Goal: Task Accomplishment & Management: Manage account settings

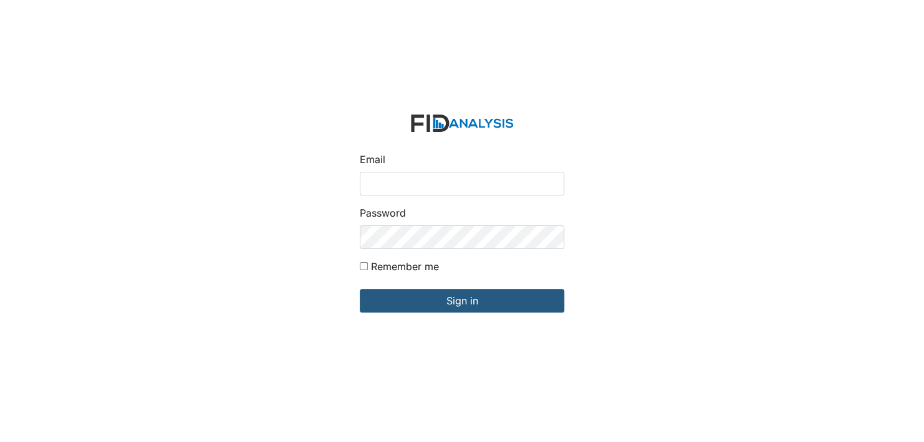
click at [407, 179] on input "Email" at bounding box center [462, 184] width 204 height 24
type input "[EMAIL_ADDRESS][DOMAIN_NAME]"
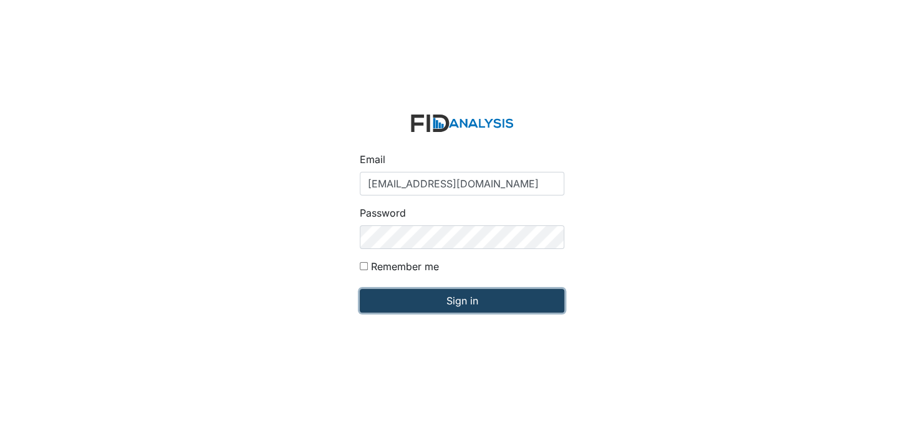
click at [456, 302] on input "Sign in" at bounding box center [462, 301] width 204 height 24
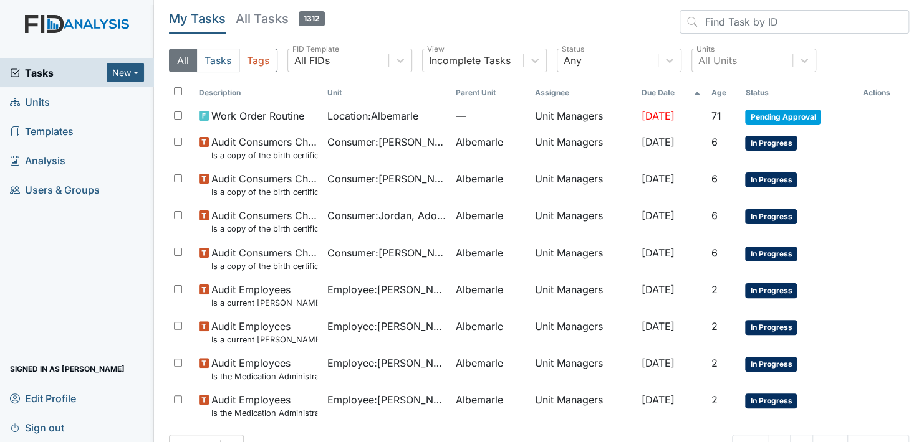
click at [58, 103] on link "Units" at bounding box center [77, 101] width 154 height 29
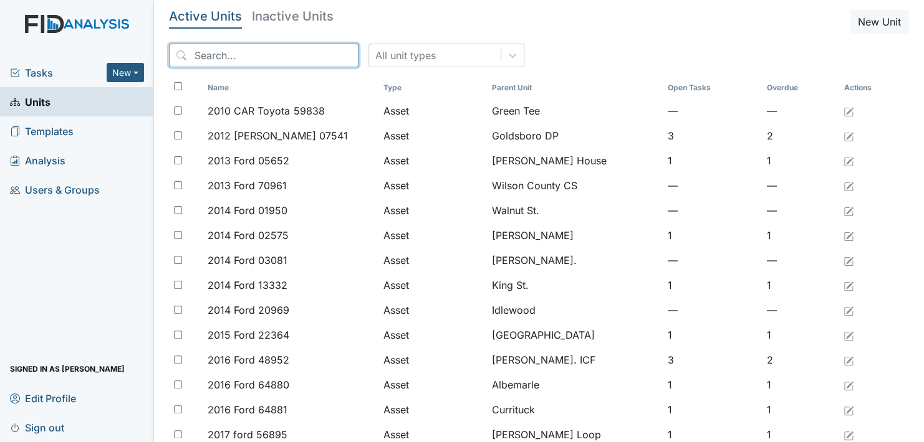
click at [196, 56] on input "search" at bounding box center [263, 56] width 189 height 24
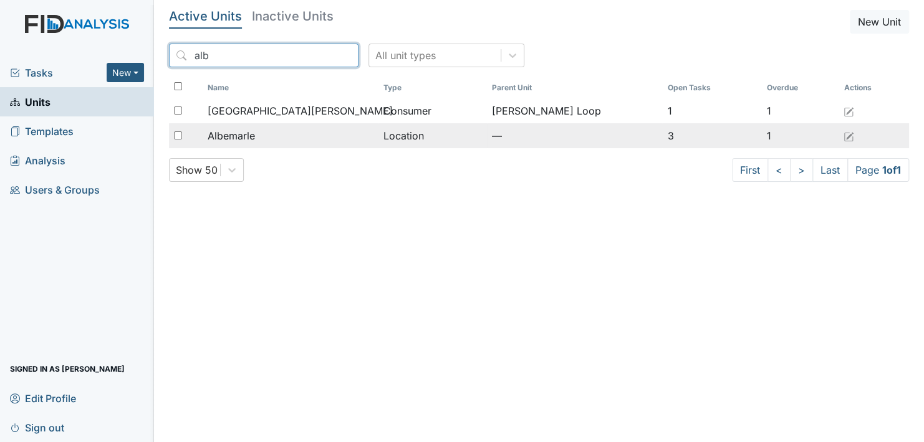
type input "alb"
click at [235, 135] on span "Albemarle" at bounding box center [231, 135] width 47 height 15
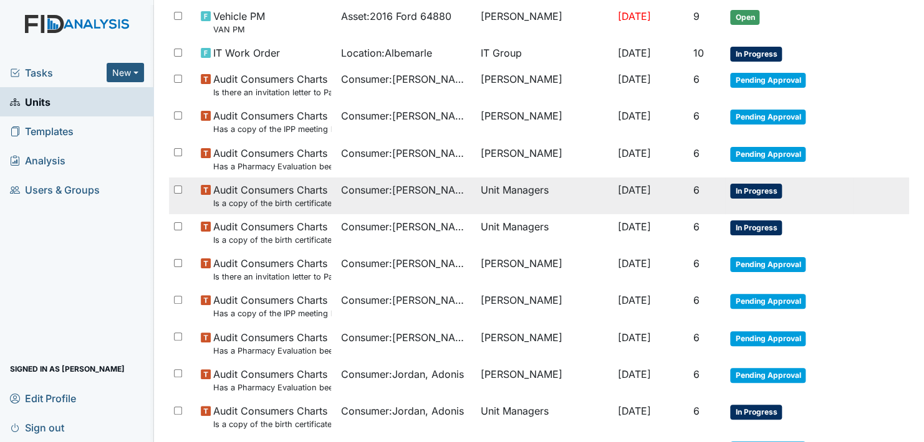
scroll to position [249, 0]
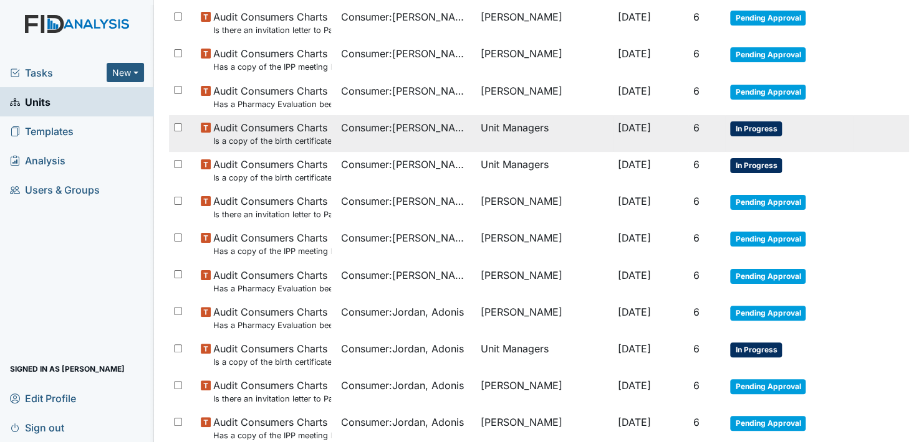
click at [756, 128] on span "In Progress" at bounding box center [756, 129] width 52 height 15
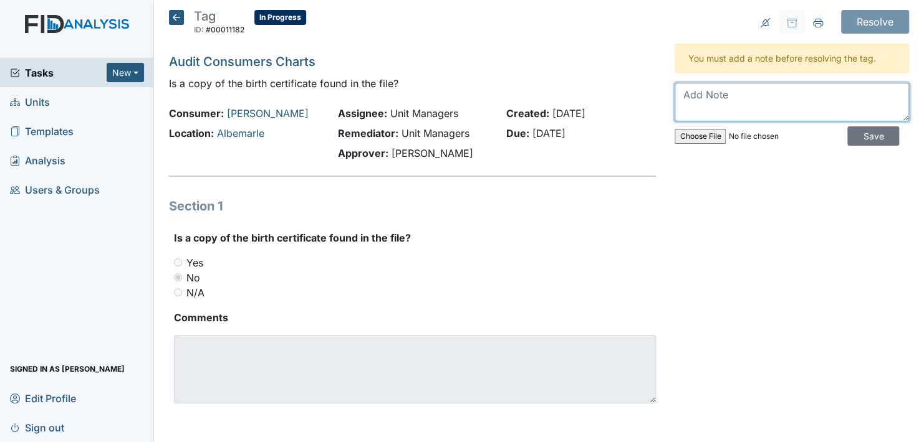
click at [697, 110] on textarea at bounding box center [791, 102] width 234 height 39
drag, startPoint x: 675, startPoint y: 90, endPoint x: 846, endPoint y: 113, distance: 172.3
click at [846, 113] on textarea "Unable to locate document. Once weather break will search storage shed." at bounding box center [791, 102] width 234 height 39
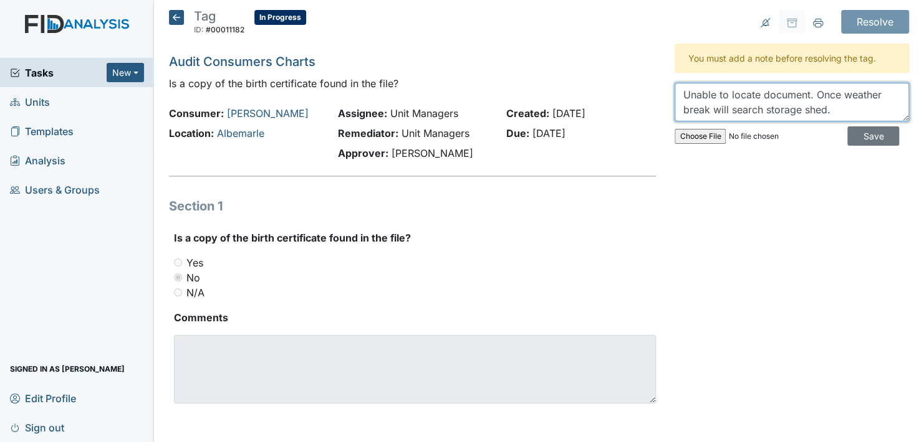
click at [849, 114] on textarea "Unable to locate document. Once weather break will search storage shed." at bounding box center [791, 102] width 234 height 39
type textarea "Unable to locate document. Once weather break will search storage shed."
drag, startPoint x: 839, startPoint y: 188, endPoint x: 614, endPoint y: 39, distance: 269.8
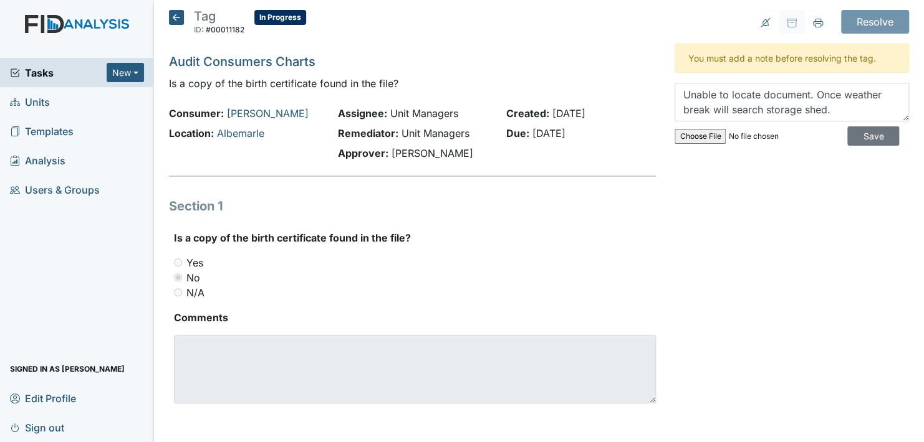
click at [614, 39] on header "Tag ID: #00011182 In Progress Autosaving..." at bounding box center [412, 26] width 487 height 32
drag, startPoint x: 677, startPoint y: 98, endPoint x: 772, endPoint y: 111, distance: 95.5
click at [772, 111] on textarea "Unable to locate document. Once weather break will search storage shed." at bounding box center [791, 102] width 234 height 39
click at [770, 112] on textarea "Unable to locate document. Once weather break will search storage shed." at bounding box center [791, 102] width 234 height 39
click at [772, 188] on div "Resolve Archive Task × Are you sure you want to archive this task? It will appe…" at bounding box center [791, 222] width 253 height 424
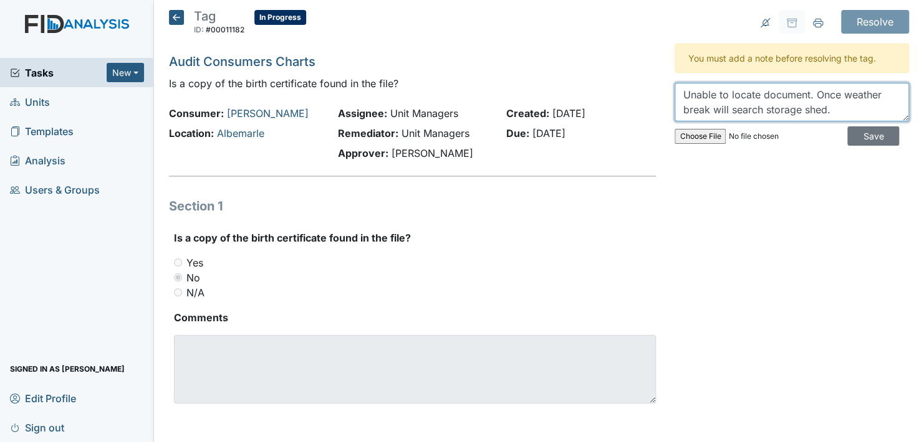
drag, startPoint x: 678, startPoint y: 93, endPoint x: 836, endPoint y: 103, distance: 158.6
click at [836, 103] on textarea "Unable to locate document. Once weather break will search storage shed." at bounding box center [791, 102] width 234 height 39
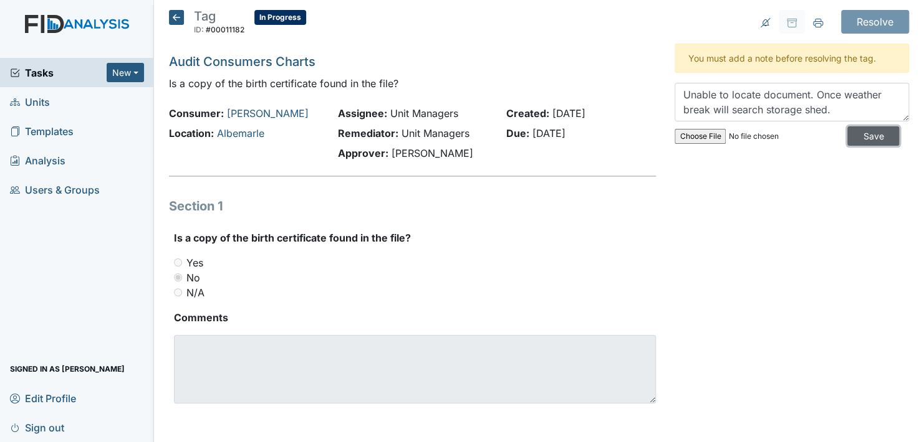
click at [866, 136] on input "Save" at bounding box center [873, 136] width 52 height 19
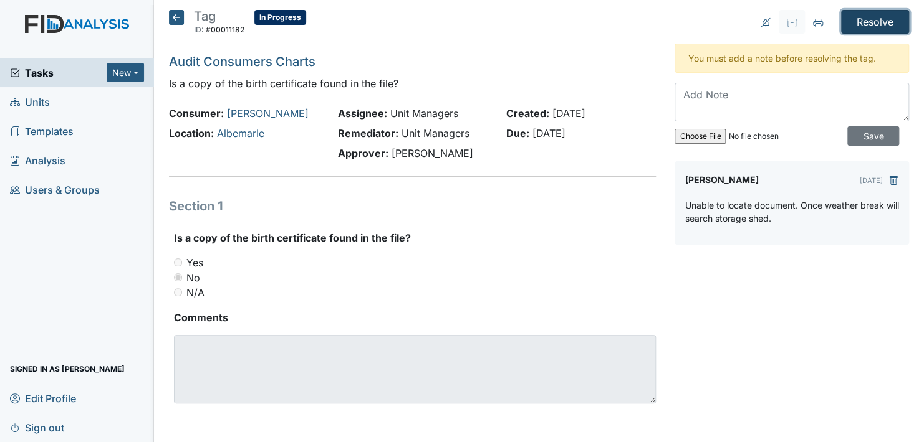
click at [867, 19] on input "Resolve" at bounding box center [875, 22] width 68 height 24
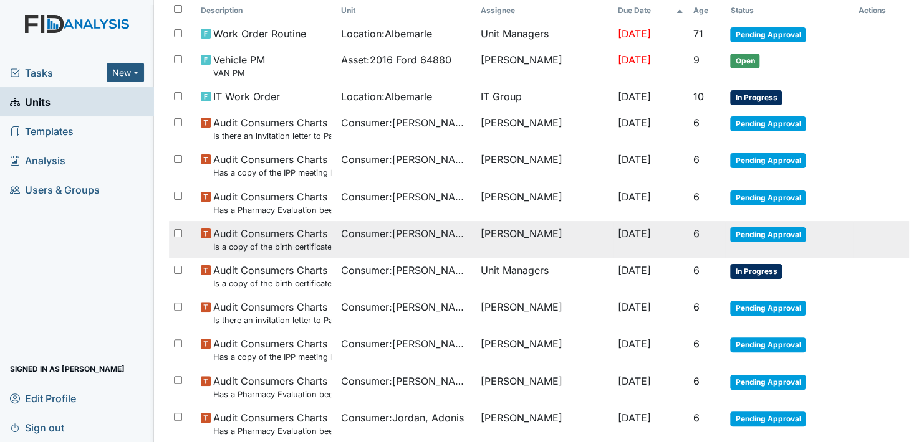
scroll to position [162, 0]
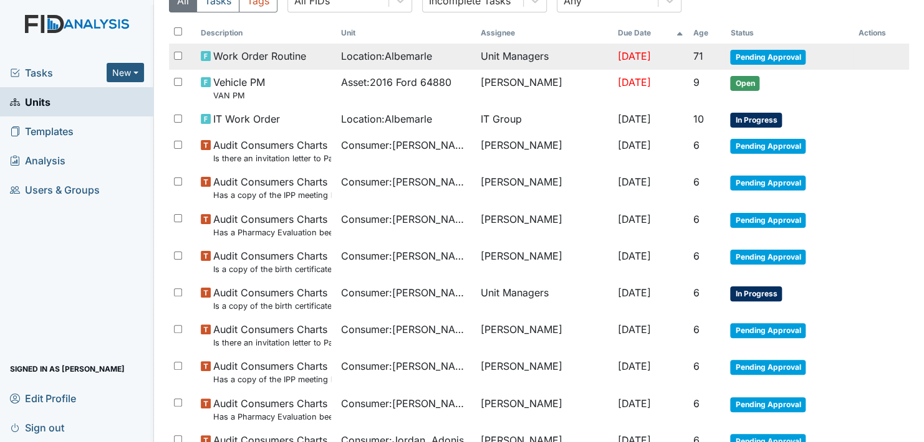
click at [766, 57] on span "Pending Approval" at bounding box center [767, 57] width 75 height 15
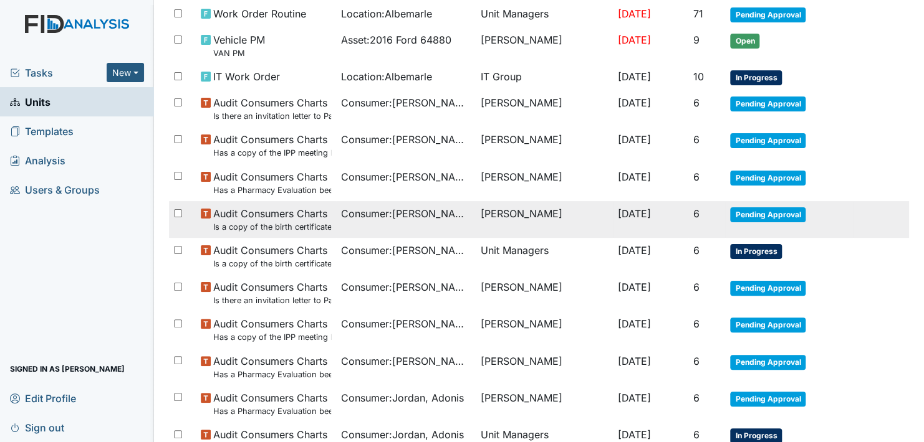
scroll to position [224, 0]
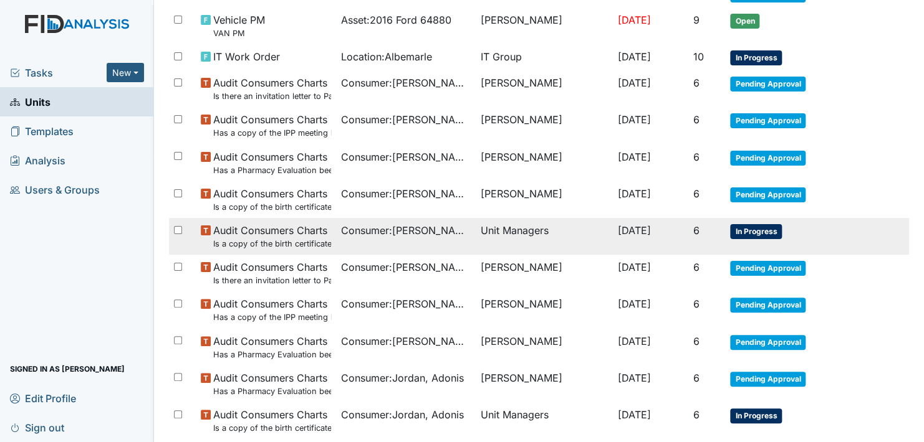
click at [761, 229] on span "In Progress" at bounding box center [756, 231] width 52 height 15
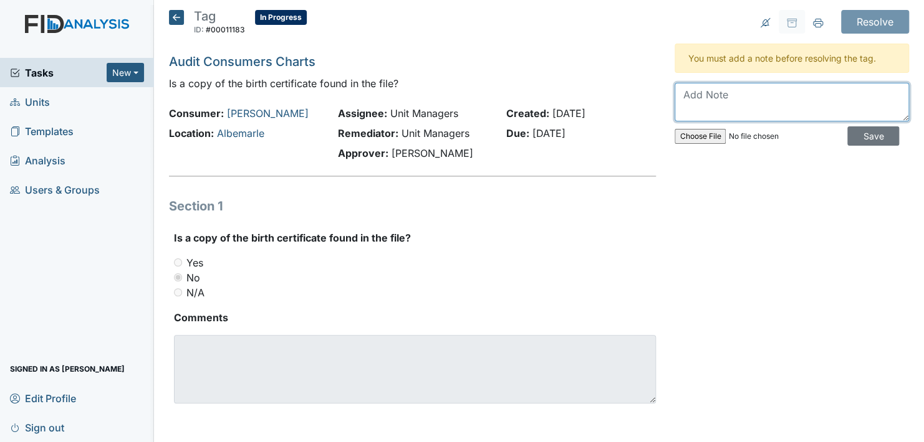
click at [710, 101] on textarea at bounding box center [791, 102] width 234 height 39
paste textarea "Unable to locate document. Once weather break will search storage shed."
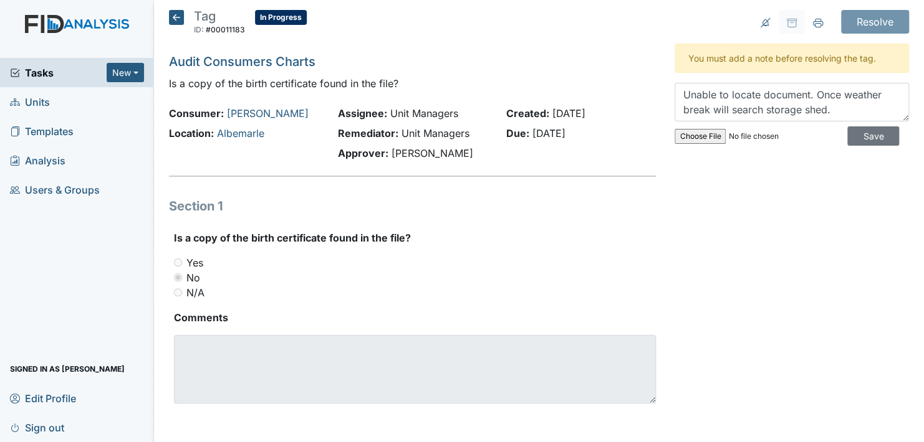
drag, startPoint x: 748, startPoint y: 193, endPoint x: 695, endPoint y: 173, distance: 56.2
click at [692, 170] on div "Resolve Archive Task × Are you sure you want to archive this task? It will appe…" at bounding box center [791, 222] width 253 height 424
drag, startPoint x: 684, startPoint y: 94, endPoint x: 679, endPoint y: 104, distance: 11.1
click at [676, 106] on textarea "Unable to locate document. Once weather break will search storage shed." at bounding box center [791, 102] width 234 height 39
drag, startPoint x: 676, startPoint y: 93, endPoint x: 793, endPoint y: 189, distance: 151.9
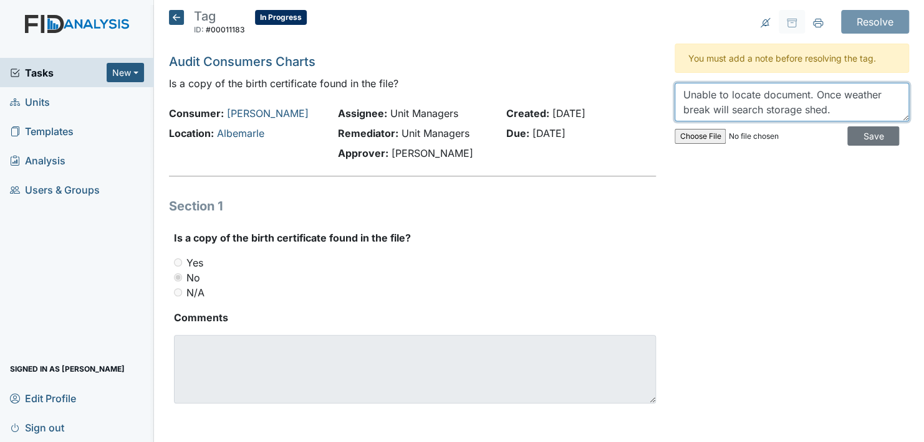
click at [795, 188] on div "Resolve Archive Task × Are you sure you want to archive this task? It will appe…" at bounding box center [791, 222] width 253 height 424
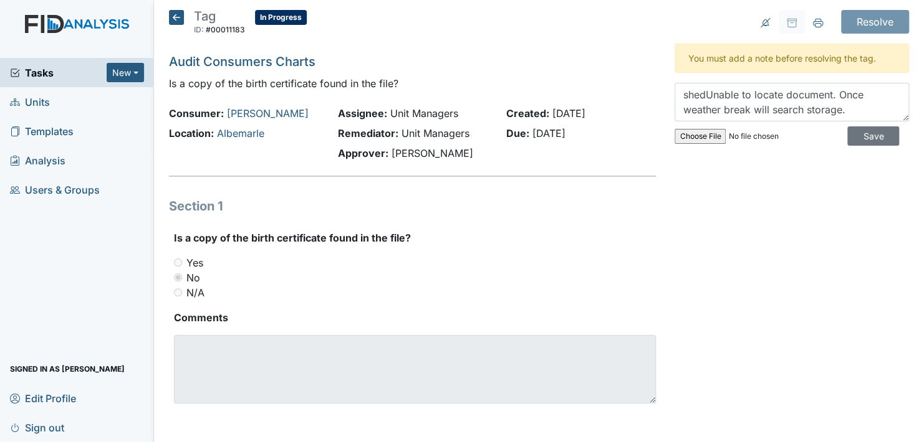
click at [788, 189] on div "Resolve Archive Task × Are you sure you want to archive this task? It will appe…" at bounding box center [791, 222] width 253 height 424
click at [840, 110] on textarea "shedUnable to locate document. Once weather break will search storage." at bounding box center [791, 102] width 234 height 39
drag, startPoint x: 818, startPoint y: 205, endPoint x: 692, endPoint y: 178, distance: 128.8
click at [692, 178] on div "Resolve Archive Task × Are you sure you want to archive this task? It will appe…" at bounding box center [791, 222] width 253 height 424
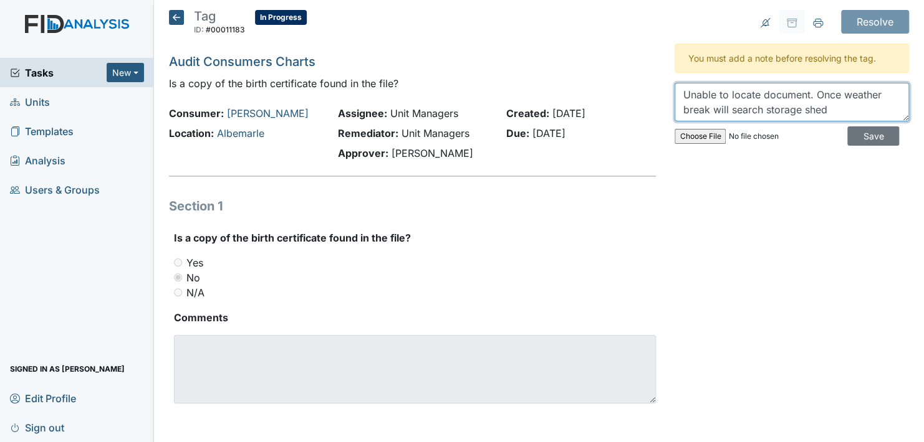
drag, startPoint x: 679, startPoint y: 90, endPoint x: 828, endPoint y: 104, distance: 150.3
click at [828, 104] on textarea "Unable to locate document. Once weather break will search storage shed" at bounding box center [791, 102] width 234 height 39
paste textarea "."
type textarea "Unable to locate document. Once weather break will search storage shed."
click at [738, 169] on div "Resolve Archive Task × Are you sure you want to archive this task? It will appe…" at bounding box center [791, 222] width 253 height 424
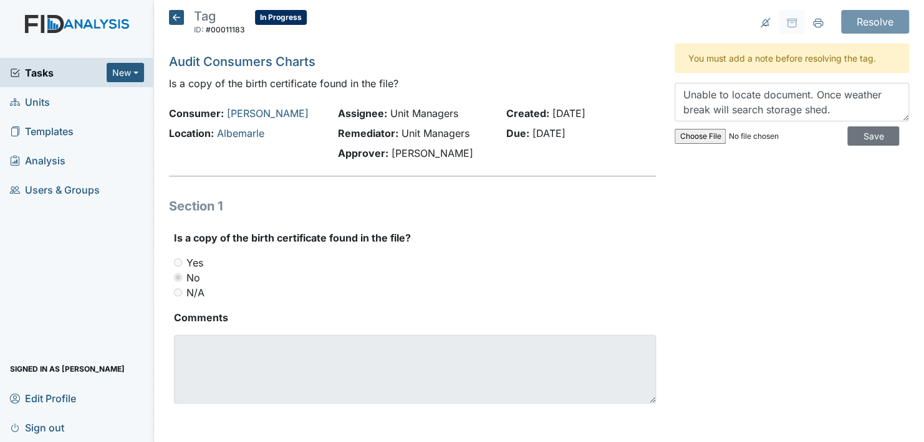
drag, startPoint x: 740, startPoint y: 183, endPoint x: 742, endPoint y: 158, distance: 25.1
click at [742, 156] on div "Resolve Archive Task × Are you sure you want to archive this task? It will appe…" at bounding box center [791, 222] width 253 height 424
drag, startPoint x: 681, startPoint y: 96, endPoint x: 829, endPoint y: 204, distance: 184.2
click at [829, 204] on div "Resolve Archive Task × Are you sure you want to archive this task? It will appe…" at bounding box center [791, 222] width 253 height 424
drag, startPoint x: 679, startPoint y: 95, endPoint x: 836, endPoint y: 108, distance: 158.2
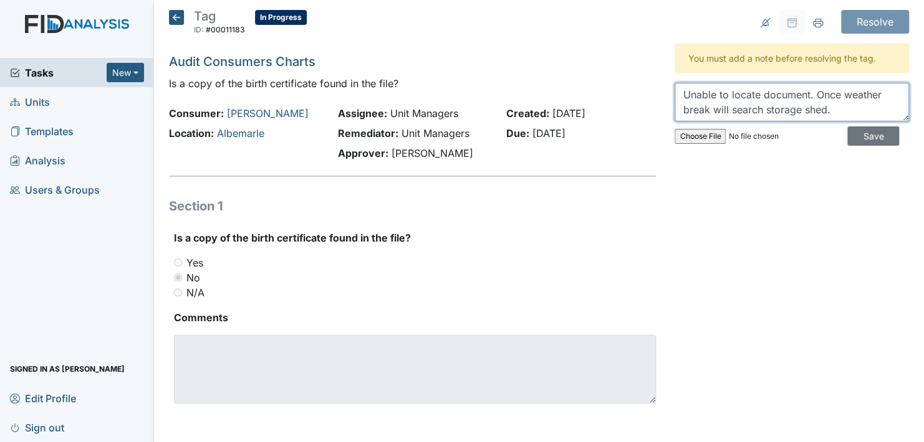
click at [836, 109] on textarea "Unable to locate document. Once weather break will search storage shed." at bounding box center [791, 102] width 234 height 39
click at [758, 185] on div "Resolve Archive Task × Are you sure you want to archive this task? It will appe…" at bounding box center [791, 222] width 253 height 424
drag, startPoint x: 754, startPoint y: 190, endPoint x: 761, endPoint y: 176, distance: 15.3
click at [761, 176] on div "Resolve Archive Task × Are you sure you want to archive this task? It will appe…" at bounding box center [791, 222] width 253 height 424
drag, startPoint x: 686, startPoint y: 92, endPoint x: 836, endPoint y: 113, distance: 151.1
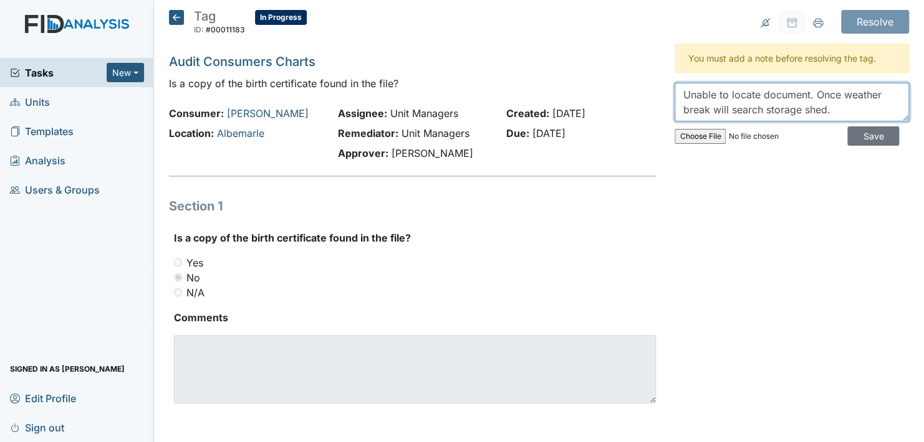
click at [836, 113] on textarea "Unable to locate document. Once weather break will search storage shed." at bounding box center [791, 102] width 234 height 39
drag, startPoint x: 678, startPoint y: 88, endPoint x: 696, endPoint y: 128, distance: 43.8
click at [702, 128] on div "Unable to locate document. Once weather break will search storage shed. Save" at bounding box center [791, 117] width 234 height 69
click at [824, 201] on div "Resolve Archive Task × Are you sure you want to archive this task? It will appe…" at bounding box center [791, 222] width 253 height 424
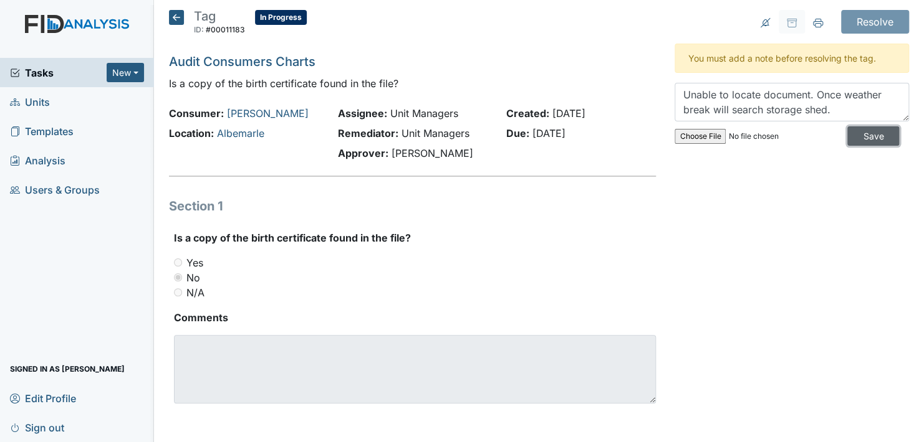
click at [856, 130] on input "Save" at bounding box center [873, 136] width 52 height 19
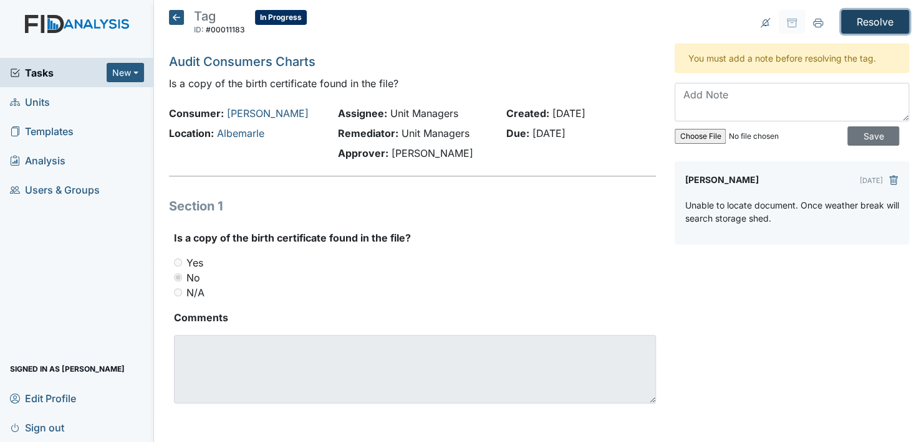
click at [870, 16] on input "Resolve" at bounding box center [875, 22] width 68 height 24
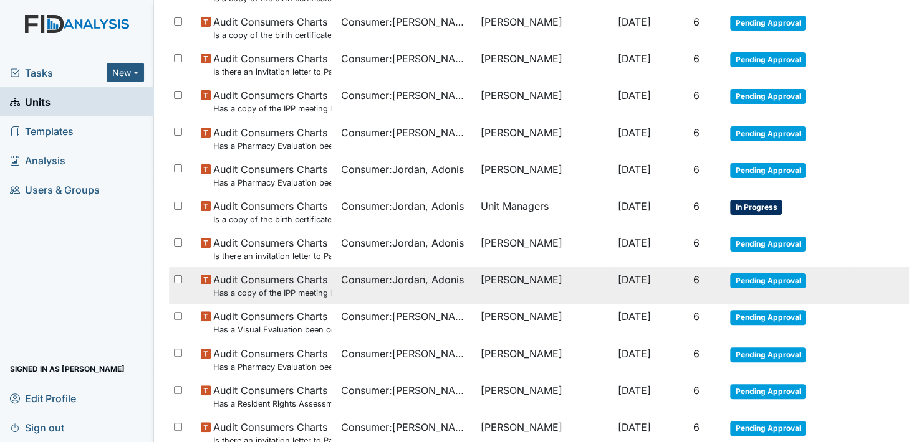
scroll to position [436, 0]
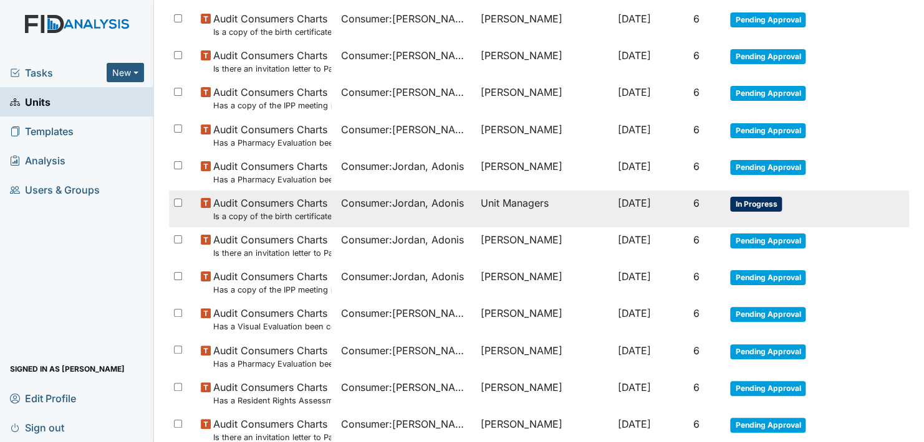
click at [740, 204] on span "In Progress" at bounding box center [756, 204] width 52 height 15
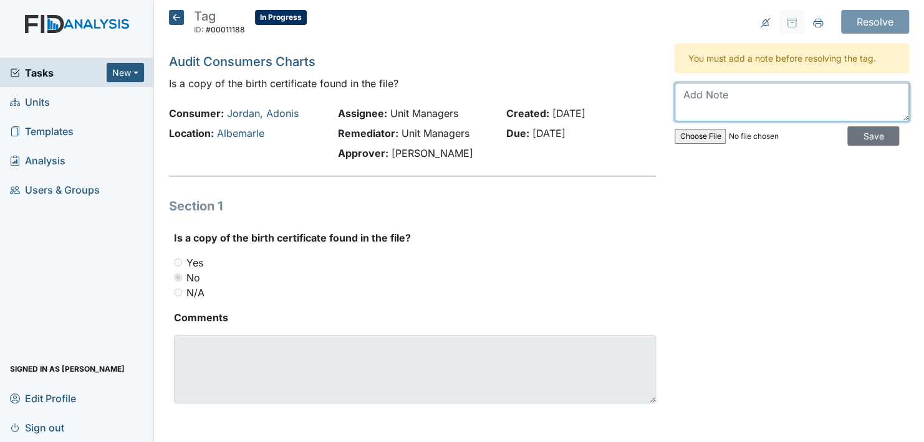
paste textarea "Unable to locate document. Once weather break will search storage shed."
drag, startPoint x: 686, startPoint y: 96, endPoint x: 696, endPoint y: 99, distance: 11.0
click at [696, 99] on textarea "Unable to locate document. Once weather break will search storage shed." at bounding box center [791, 102] width 234 height 39
drag, startPoint x: 676, startPoint y: 94, endPoint x: 786, endPoint y: 200, distance: 152.5
click at [786, 200] on div "Resolve Archive Task × Are you sure you want to archive this task? It will appe…" at bounding box center [791, 222] width 253 height 424
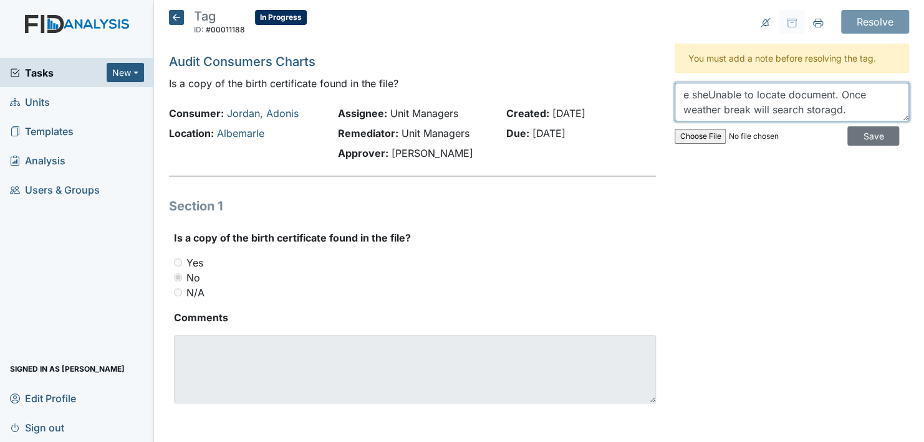
type textarea "e sheUnable to locate document. Once weather break will search storagd."
click at [778, 205] on div "Resolve Archive Task × Are you sure you want to archive this task? It will appe…" at bounding box center [791, 222] width 253 height 424
drag, startPoint x: 740, startPoint y: 198, endPoint x: 725, endPoint y: 96, distance: 103.2
click at [725, 96] on textarea at bounding box center [791, 102] width 234 height 39
click at [727, 107] on textarea at bounding box center [791, 102] width 234 height 39
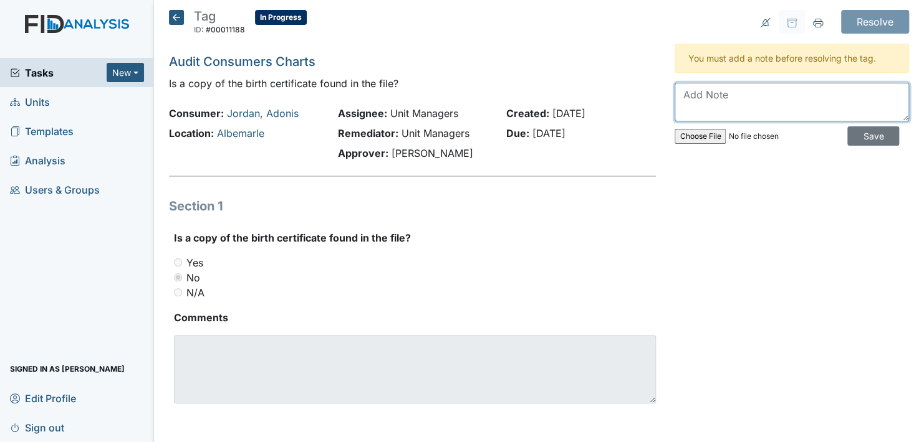
paste textarea "Unable to locate document. Once weather break will search storage shed."
click at [679, 102] on textarea "Unable to locate document. Once weather break will search storage shed." at bounding box center [791, 102] width 234 height 39
drag, startPoint x: 676, startPoint y: 94, endPoint x: 831, endPoint y: 119, distance: 157.2
click at [832, 115] on textarea "Unable to locate document. Once weather break will search storage shed." at bounding box center [791, 102] width 234 height 39
type textarea "Unable to locate document. Once weather break will search storage shed."
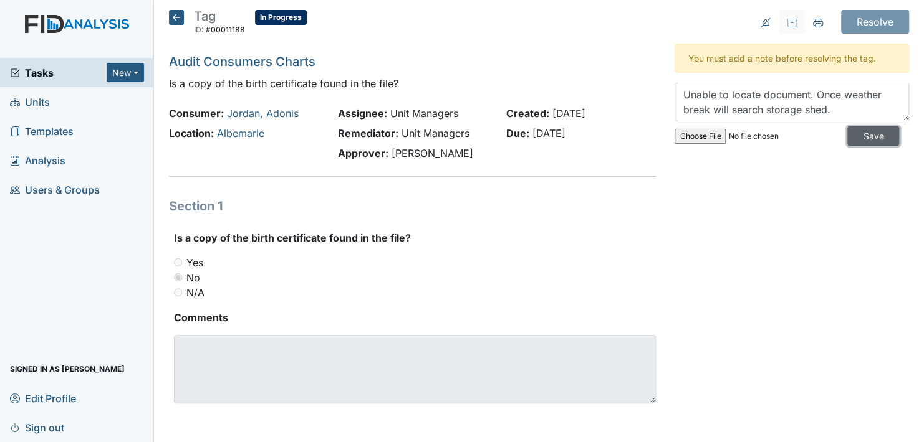
click at [862, 136] on input "Save" at bounding box center [873, 136] width 52 height 19
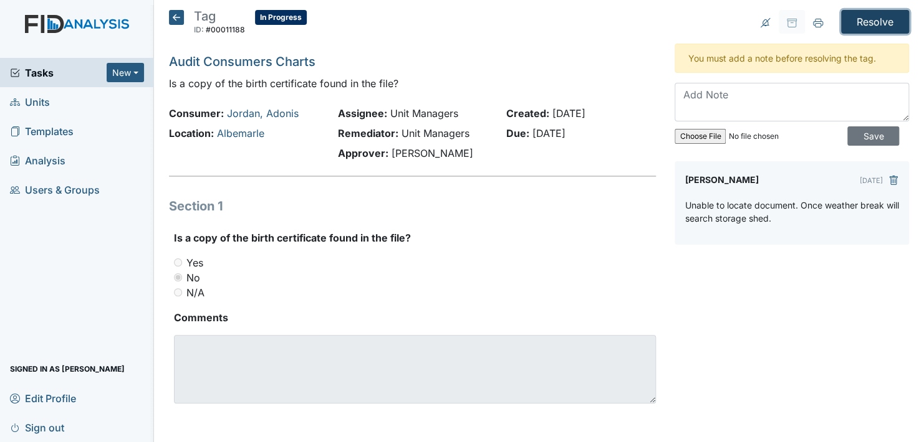
click at [857, 22] on input "Resolve" at bounding box center [875, 22] width 68 height 24
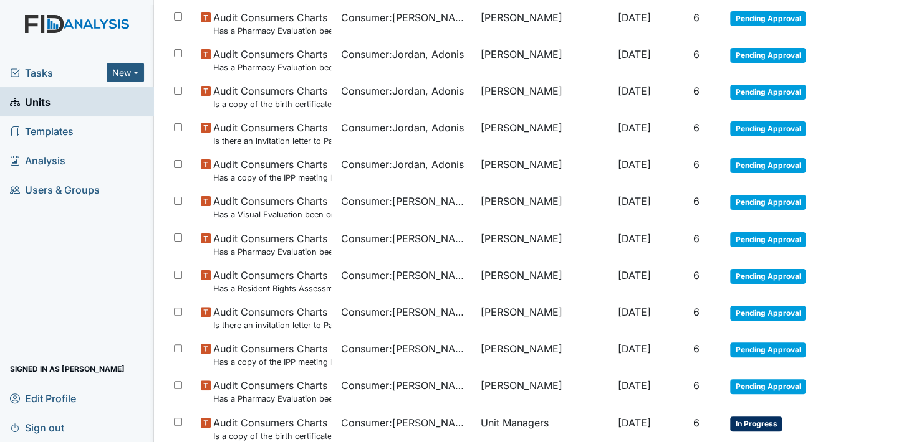
scroll to position [748, 0]
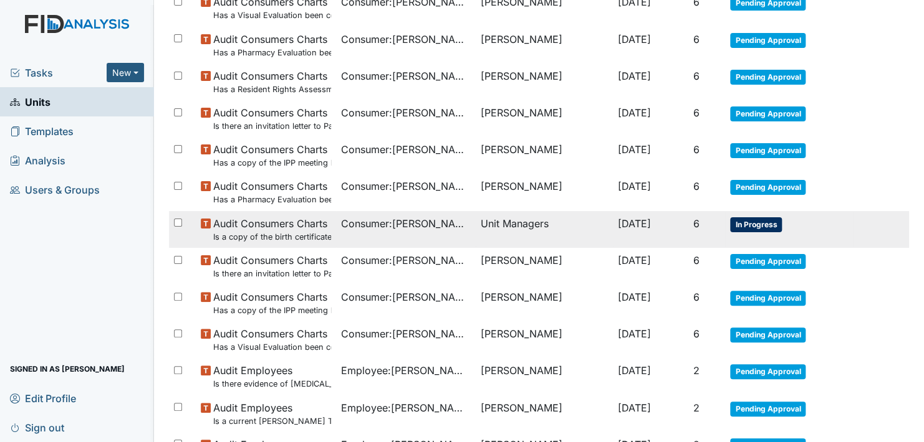
click at [763, 220] on span "In Progress" at bounding box center [756, 224] width 52 height 15
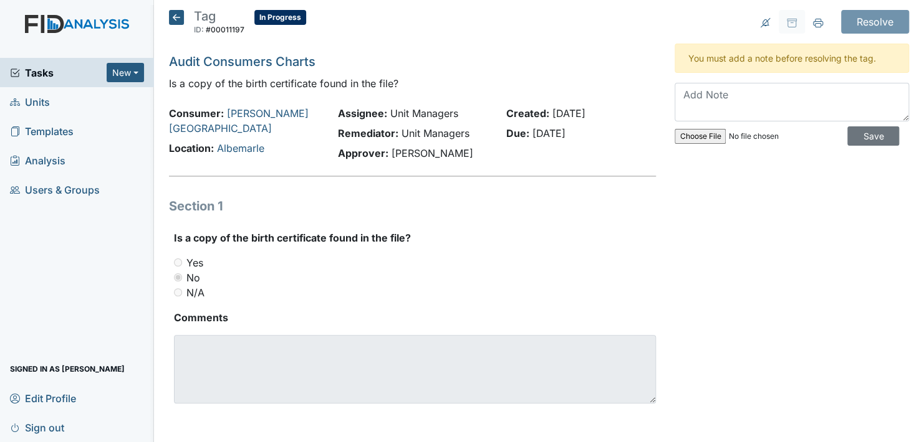
click at [733, 203] on div "Resolve Archive Task × Are you sure you want to archive this task? It will appe…" at bounding box center [791, 222] width 253 height 424
drag, startPoint x: 760, startPoint y: 203, endPoint x: 763, endPoint y: 95, distance: 107.2
click at [763, 95] on textarea at bounding box center [791, 102] width 234 height 39
paste textarea "Unable to locate document. Once weather break will search storage shed."
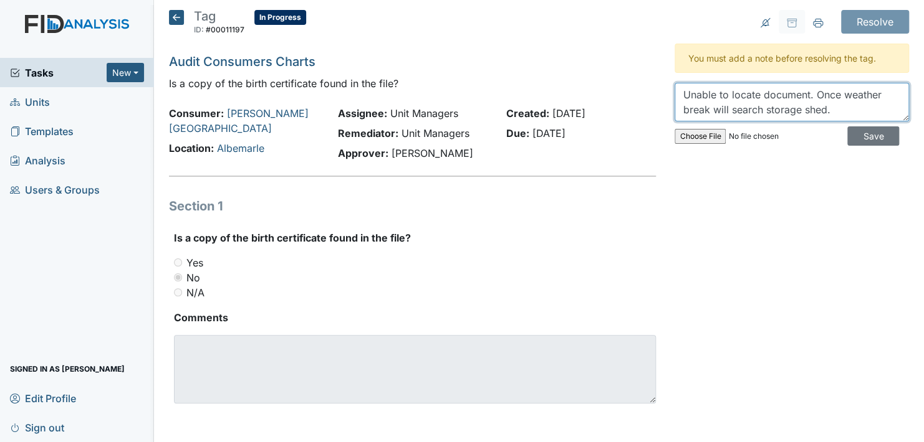
click at [676, 95] on textarea "Unable to locate document. Once weather break will search storage shed." at bounding box center [791, 102] width 234 height 39
drag, startPoint x: 676, startPoint y: 95, endPoint x: 843, endPoint y: 114, distance: 167.4
click at [843, 114] on textarea "Unable to locate document. Once weather break will search storage shed." at bounding box center [791, 102] width 234 height 39
type textarea "Unable to locate document. Once weather break will search storage shed."
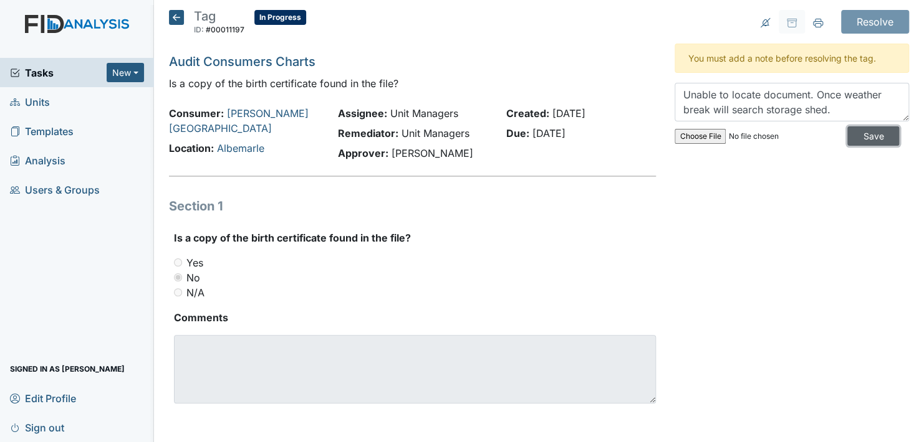
click at [854, 135] on input "Save" at bounding box center [873, 136] width 52 height 19
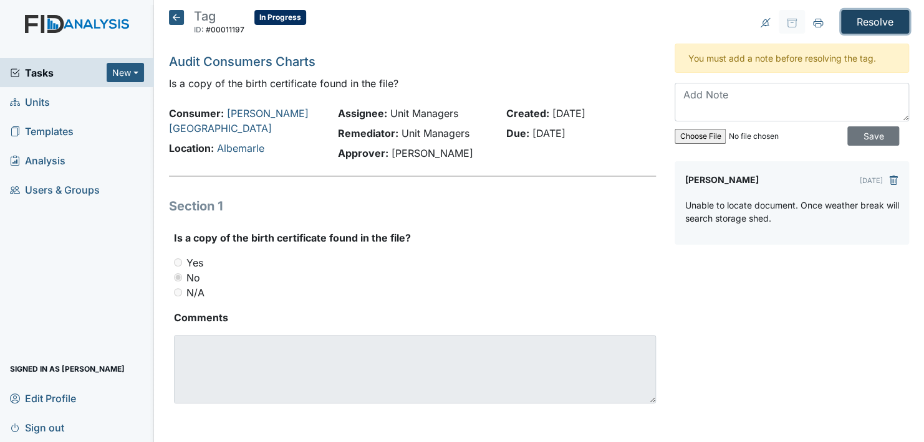
click at [859, 17] on input "Resolve" at bounding box center [875, 22] width 68 height 24
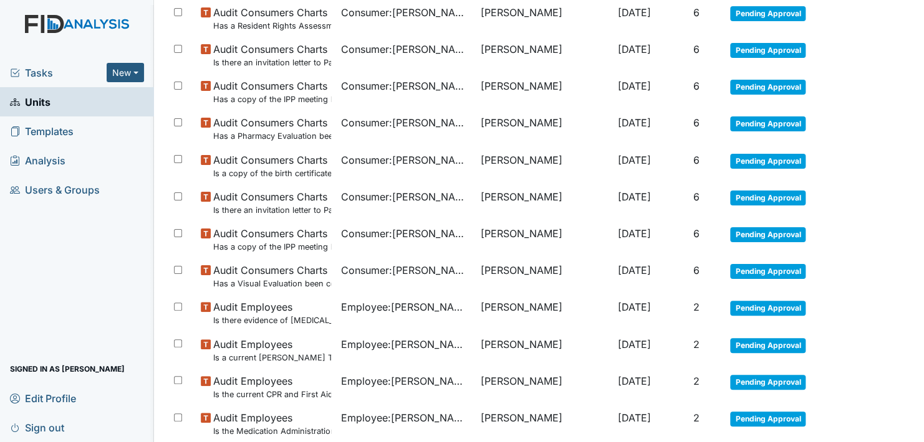
scroll to position [910, 0]
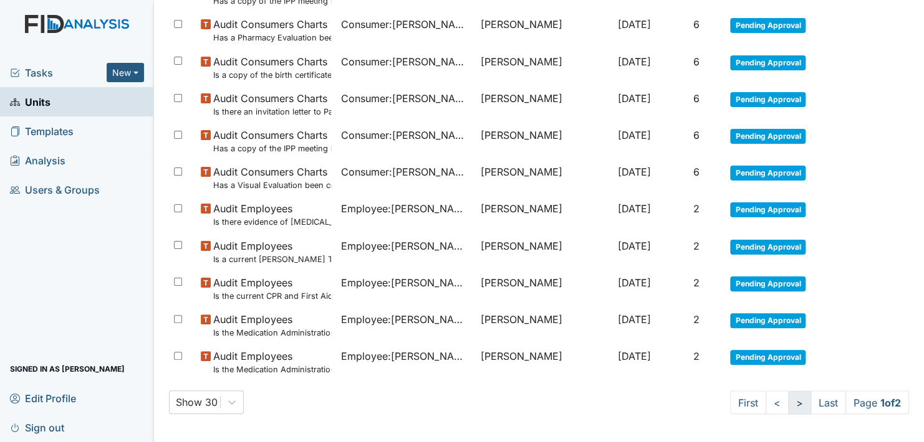
click at [788, 404] on link ">" at bounding box center [799, 403] width 23 height 24
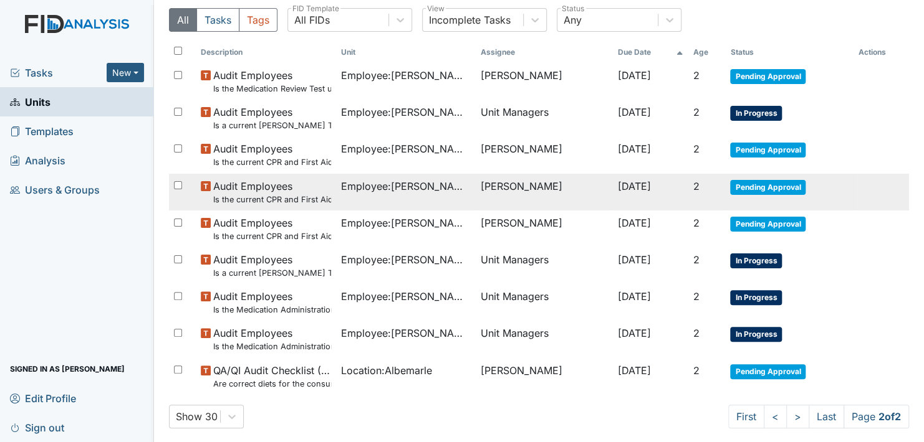
scroll to position [158, 0]
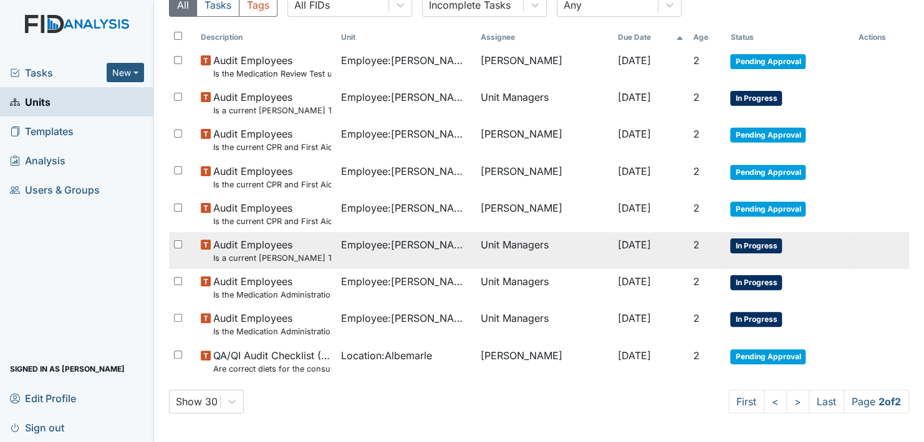
click at [748, 242] on span "In Progress" at bounding box center [756, 246] width 52 height 15
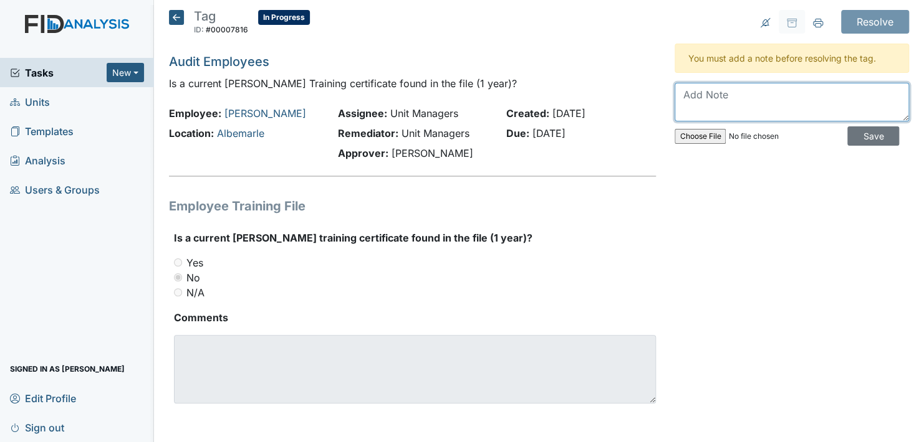
click at [714, 101] on textarea at bounding box center [791, 102] width 234 height 39
click at [841, 96] on textarea "Gloria is scheduled for the next" at bounding box center [791, 102] width 234 height 39
click at [714, 91] on textarea "Gloria is scheduled for the next Mandt" at bounding box center [791, 102] width 234 height 39
click at [833, 93] on textarea "Gloria has been added to the nest scheduled for the next Mandt" at bounding box center [791, 102] width 234 height 39
click at [887, 93] on textarea "Gloria has been added to the next scheduled for the next Mandt" at bounding box center [791, 102] width 234 height 39
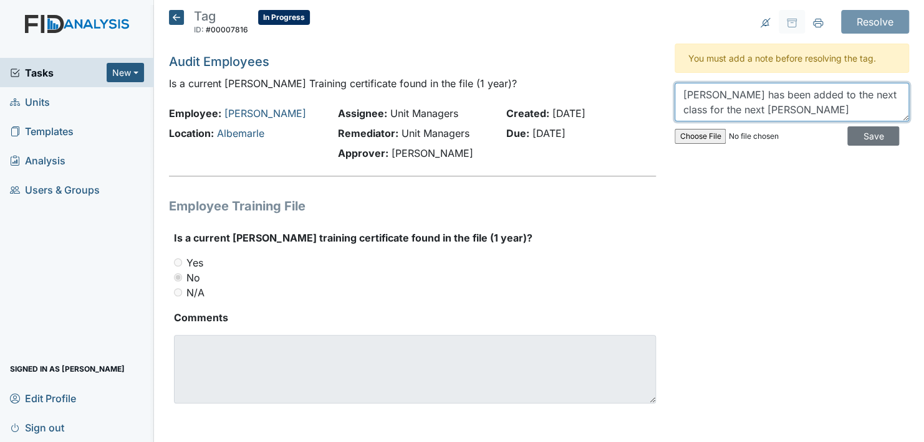
drag, startPoint x: 719, startPoint y: 112, endPoint x: 724, endPoint y: 123, distance: 11.7
click at [720, 113] on textarea "Gloria has been added to the next class for the next Mandt" at bounding box center [791, 102] width 234 height 39
click at [727, 113] on textarea "Gloria has been added to the next class for Mandt" at bounding box center [791, 102] width 234 height 39
drag, startPoint x: 679, startPoint y: 95, endPoint x: 801, endPoint y: 149, distance: 133.4
click at [801, 149] on div "Gloria has been added to the next class for Mandt training Save" at bounding box center [791, 117] width 234 height 69
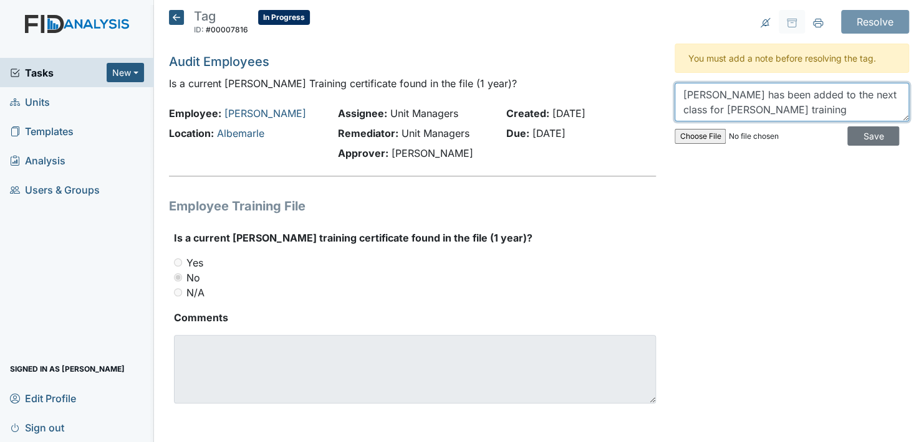
type textarea "Gloria has been added to the next class for Mandt training"
click at [801, 149] on input "file" at bounding box center [759, 137] width 170 height 30
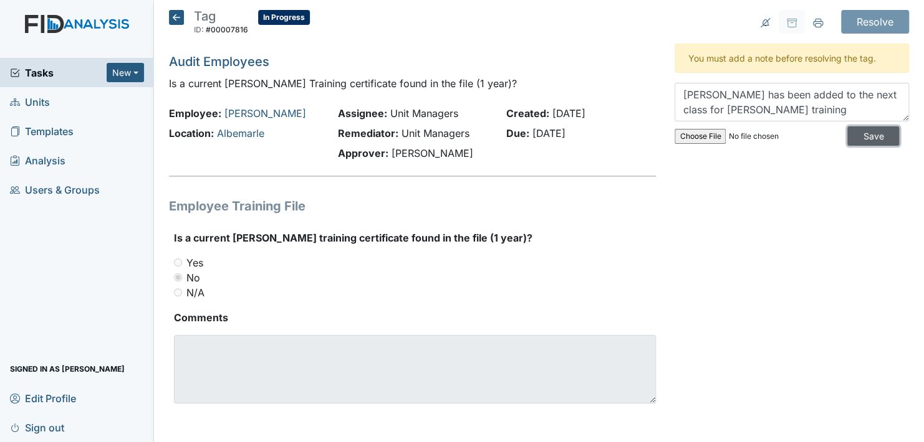
drag, startPoint x: 856, startPoint y: 135, endPoint x: 843, endPoint y: 80, distance: 56.2
click at [856, 134] on input "Save" at bounding box center [873, 136] width 52 height 19
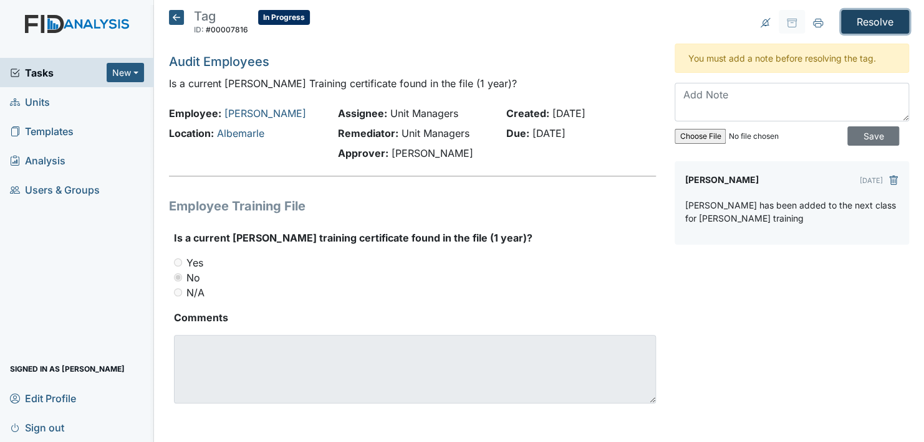
click at [858, 19] on input "Resolve" at bounding box center [875, 22] width 68 height 24
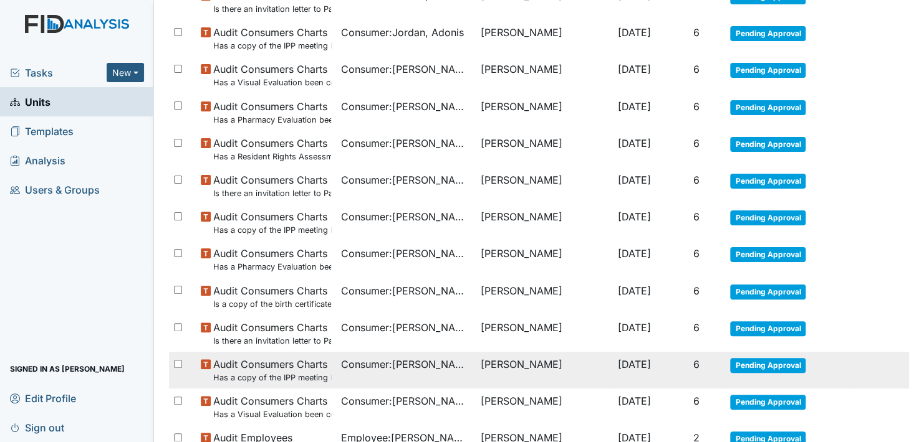
scroll to position [910, 0]
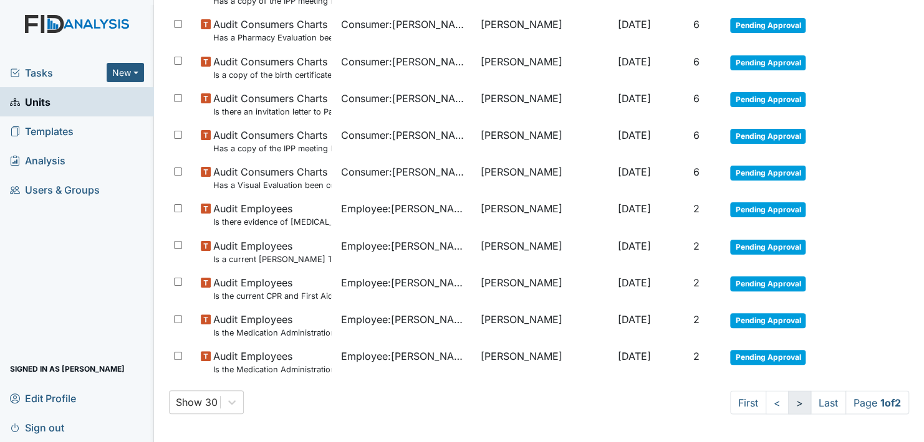
click at [788, 403] on link ">" at bounding box center [799, 403] width 23 height 24
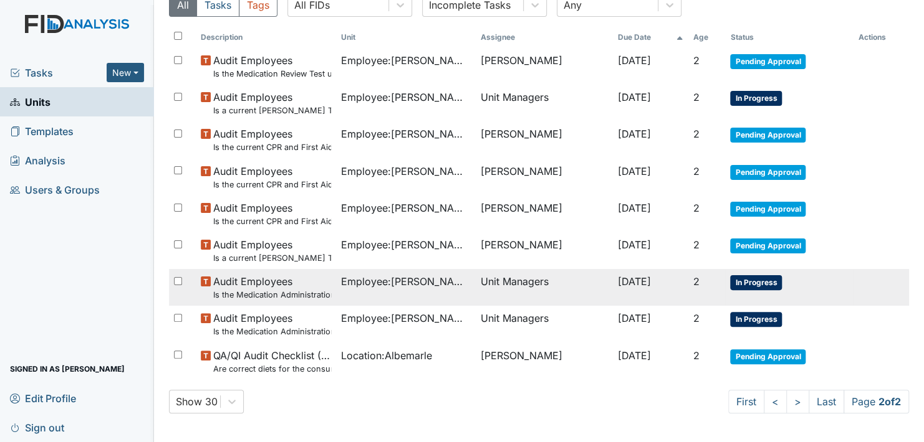
click at [741, 282] on span "In Progress" at bounding box center [756, 282] width 52 height 15
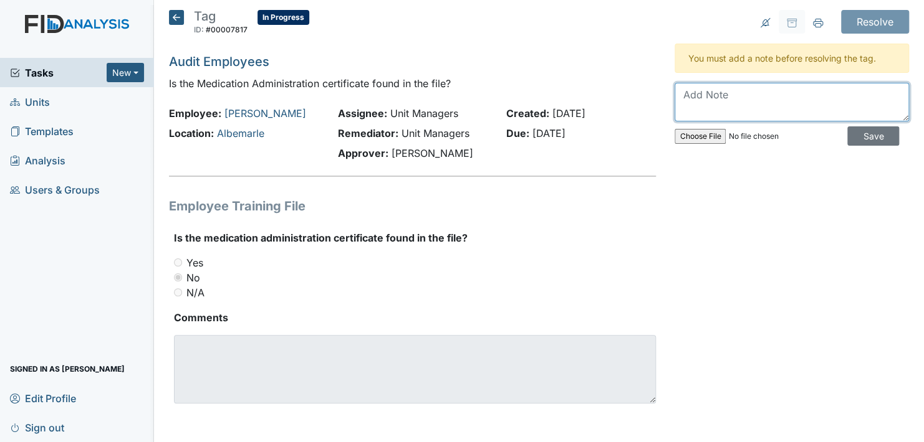
click at [731, 108] on textarea at bounding box center [791, 102] width 234 height 39
type textarea "An email has been sent to nurse asking to upload certificate"
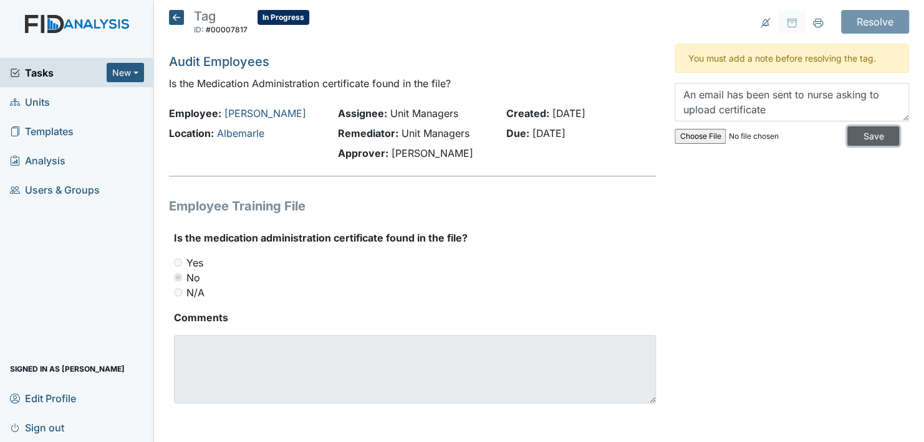
click at [856, 135] on input "Save" at bounding box center [873, 136] width 52 height 19
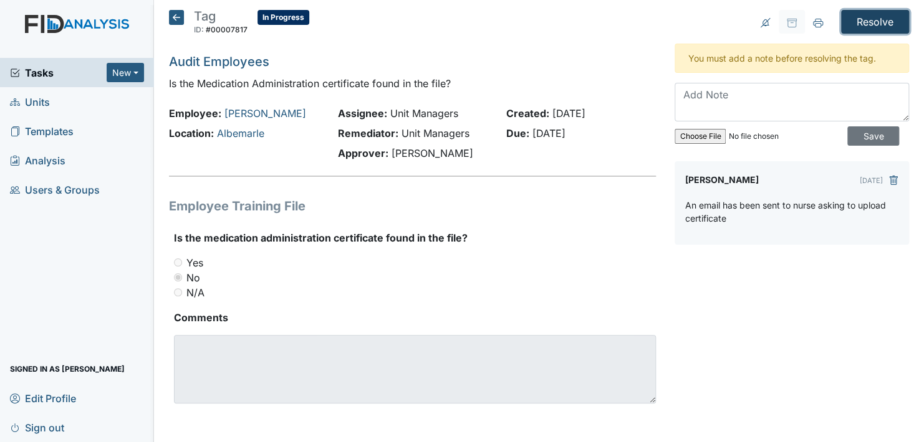
click at [863, 16] on input "Resolve" at bounding box center [875, 22] width 68 height 24
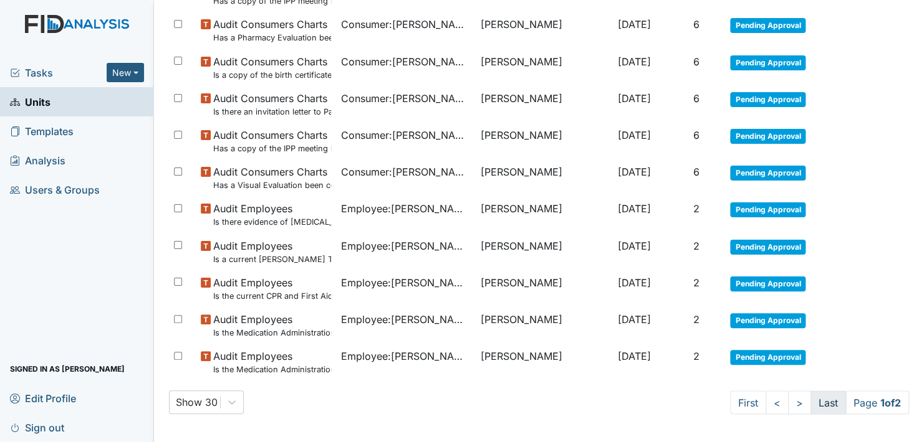
scroll to position [910, 0]
click at [791, 401] on link ">" at bounding box center [799, 403] width 23 height 24
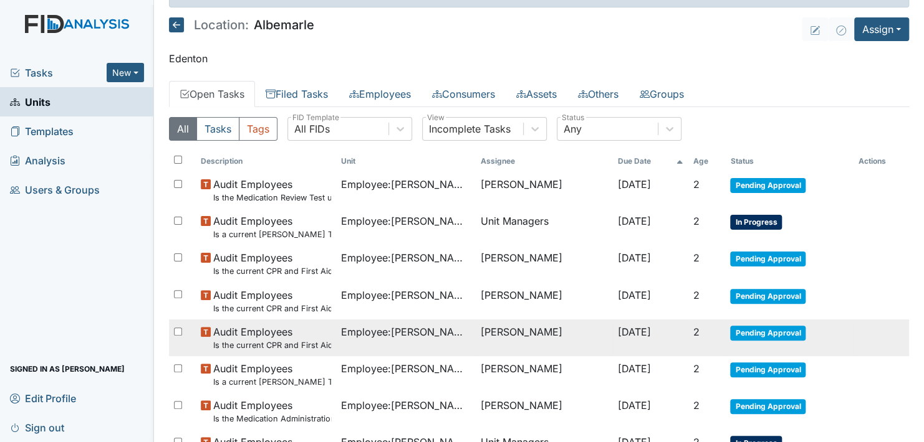
scroll to position [33, 0]
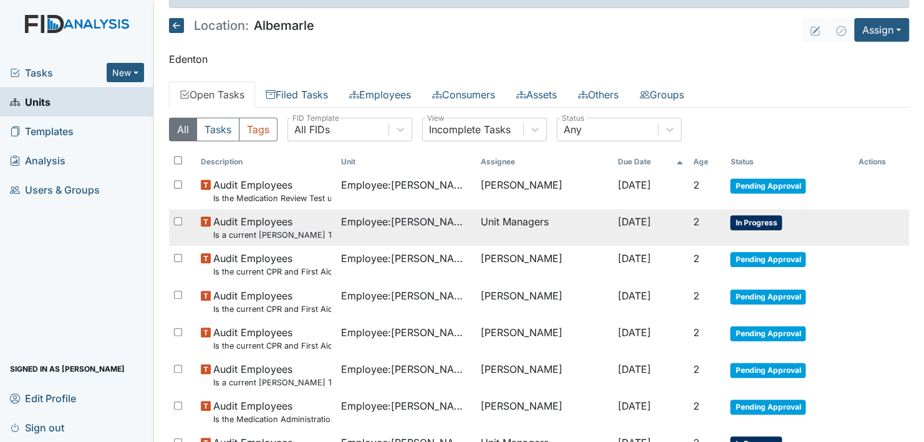
click at [748, 221] on span "In Progress" at bounding box center [756, 223] width 52 height 15
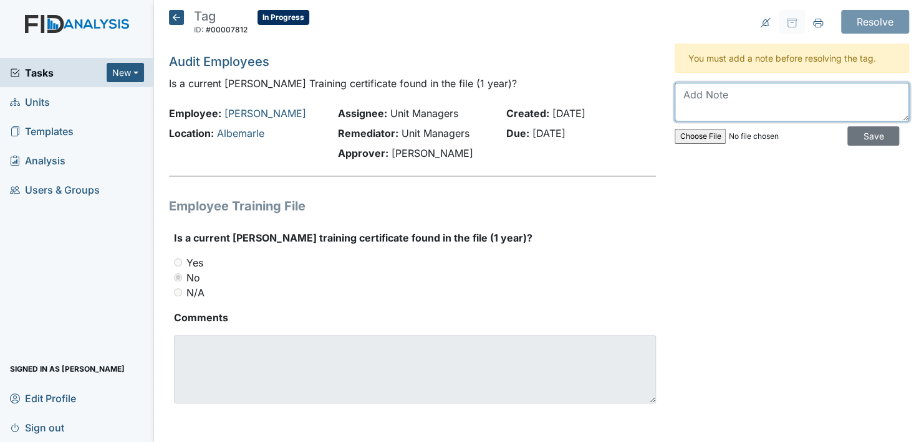
click at [712, 103] on textarea at bounding box center [791, 102] width 234 height 39
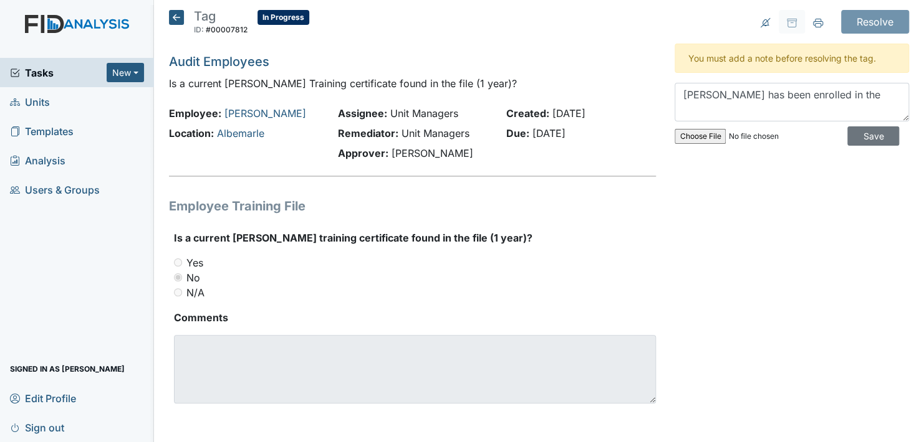
click at [659, 148] on div "Tag ID: #00007812 In Progress Autosaving... Audit Employees Is a current MANDT …" at bounding box center [539, 222] width 758 height 424
click at [728, 249] on div "Resolve Archive Task × Are you sure you want to archive this task? It will appe…" at bounding box center [791, 222] width 253 height 424
click at [753, 231] on div "Resolve Archive Task × Are you sure you want to archive this task? It will appe…" at bounding box center [791, 222] width 253 height 424
click at [823, 96] on textarea "Alveta has been enrolled in the" at bounding box center [791, 102] width 234 height 39
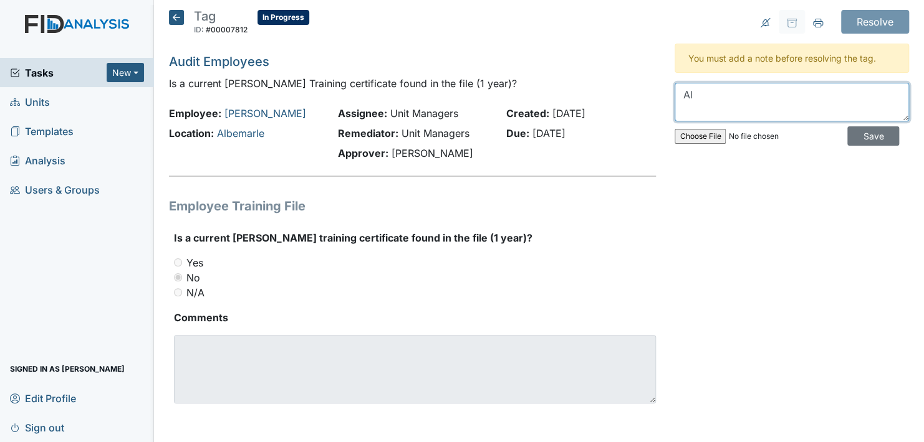
type textarea "A"
type textarea "Certificate has been uploading"
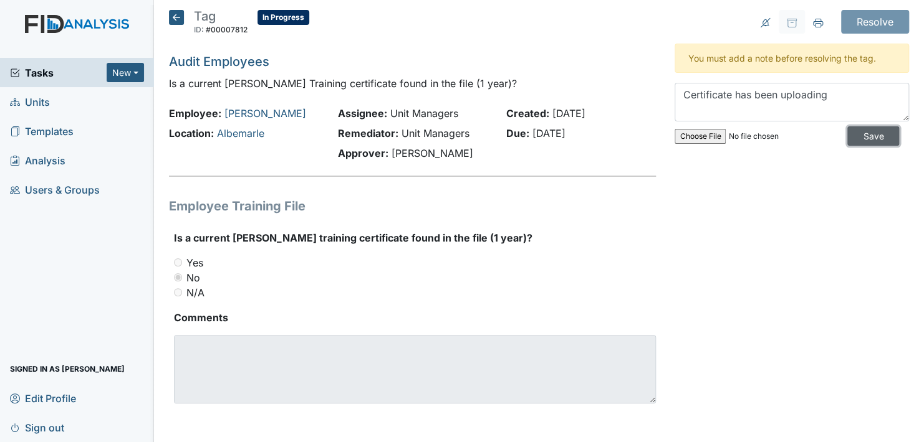
click at [864, 136] on input "Save" at bounding box center [873, 136] width 52 height 19
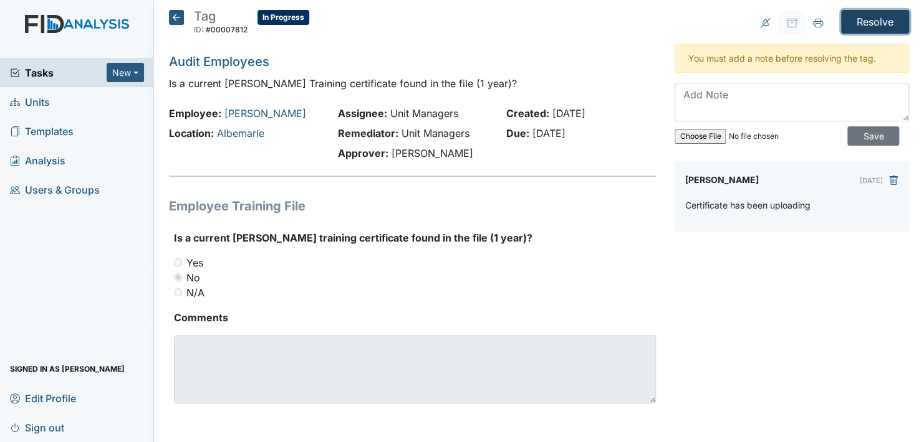
click at [863, 19] on input "Resolve" at bounding box center [875, 22] width 68 height 24
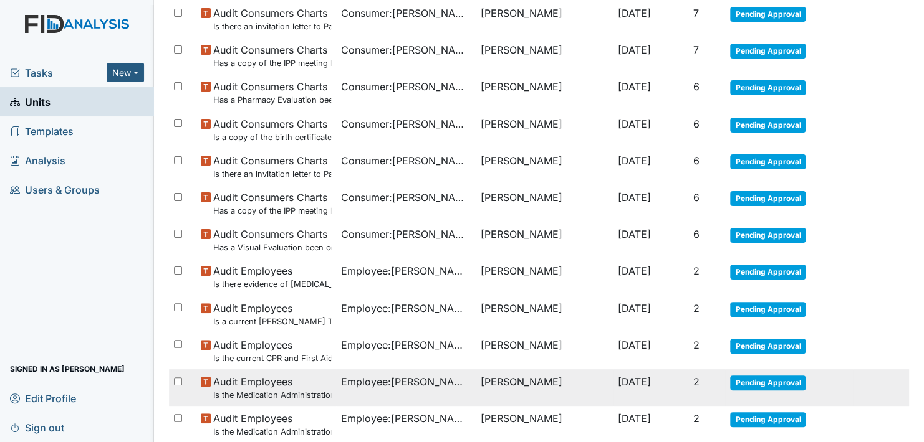
scroll to position [910, 0]
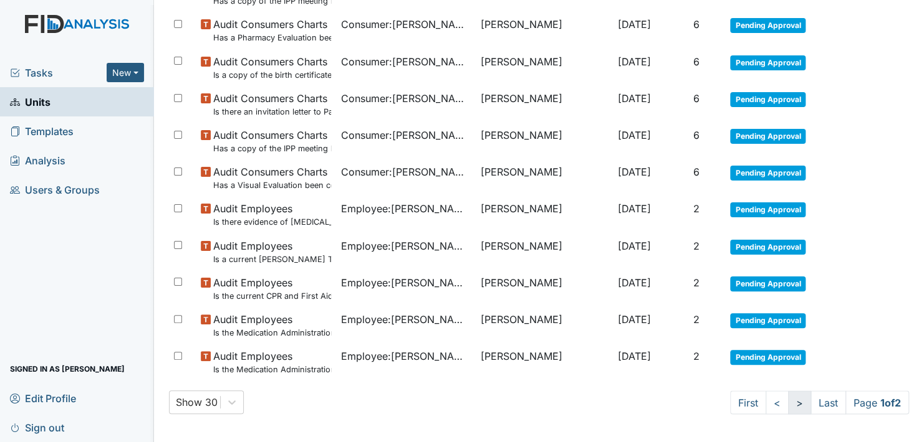
click at [788, 399] on link ">" at bounding box center [799, 403] width 23 height 24
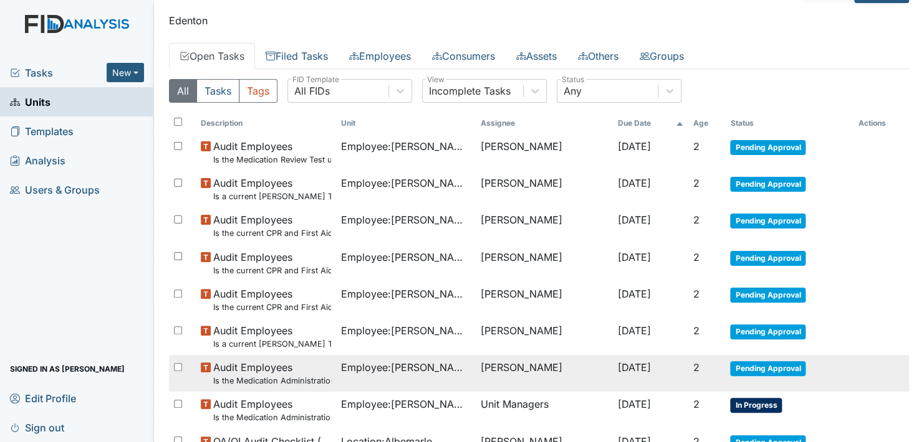
scroll to position [158, 0]
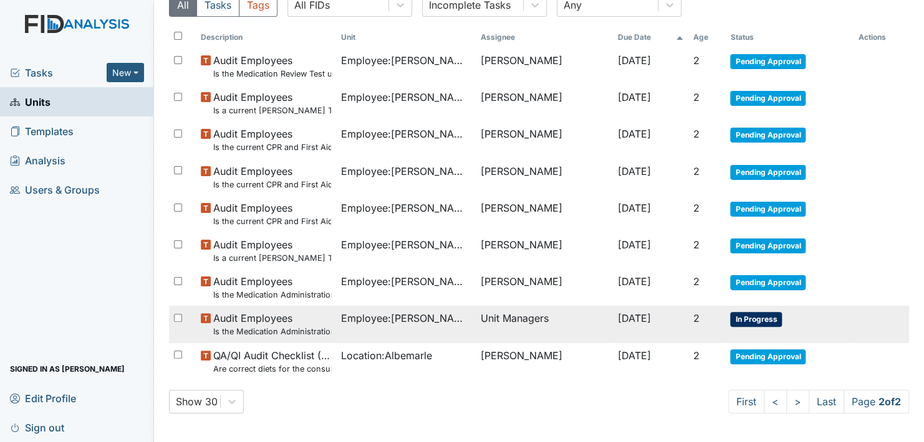
click at [743, 319] on span "In Progress" at bounding box center [756, 319] width 52 height 15
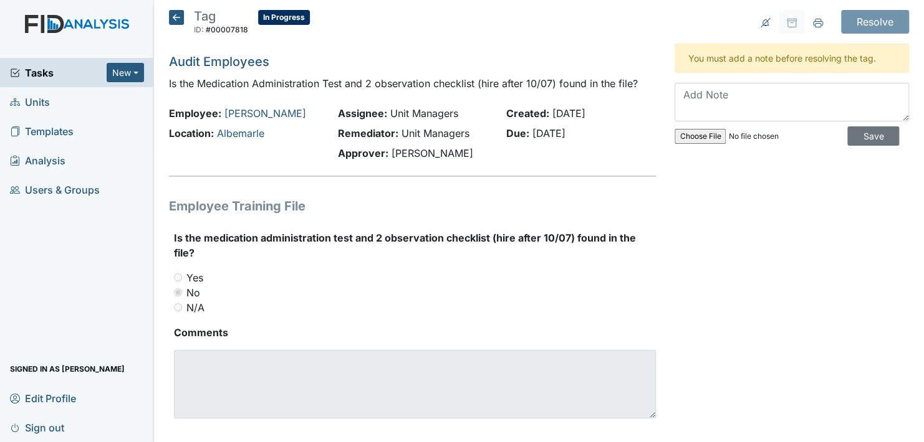
drag, startPoint x: 0, startPoint y: 0, endPoint x: 801, endPoint y: 372, distance: 883.0
click at [801, 372] on div "Resolve Archive Task × Are you sure you want to archive this task? It will appe…" at bounding box center [791, 229] width 253 height 439
click at [703, 109] on textarea at bounding box center [791, 102] width 234 height 39
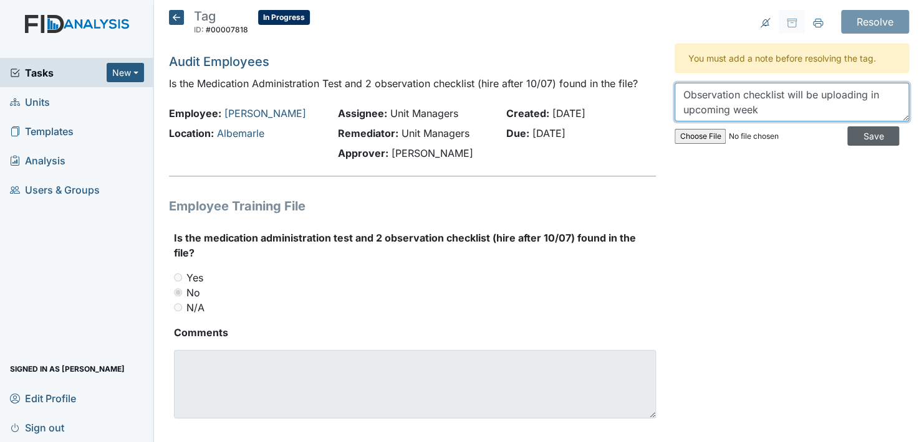
type textarea "Observation checklist will be uploading in upcoming week"
click at [861, 137] on input "Save" at bounding box center [873, 136] width 52 height 19
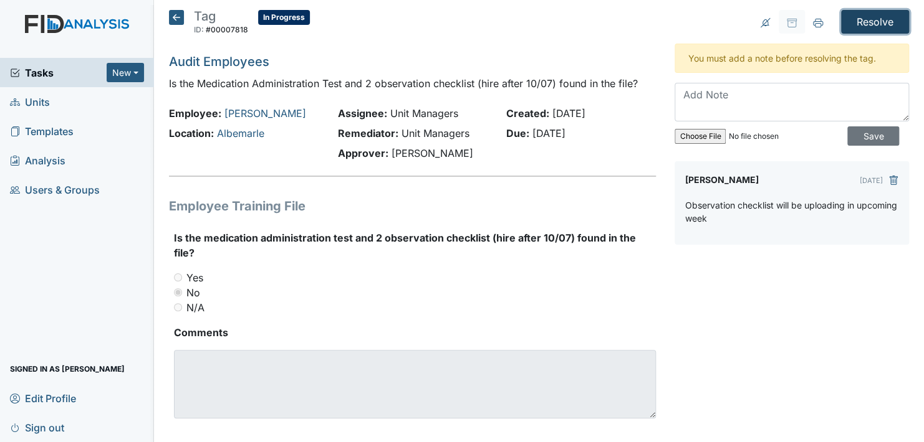
click at [856, 17] on input "Resolve" at bounding box center [875, 22] width 68 height 24
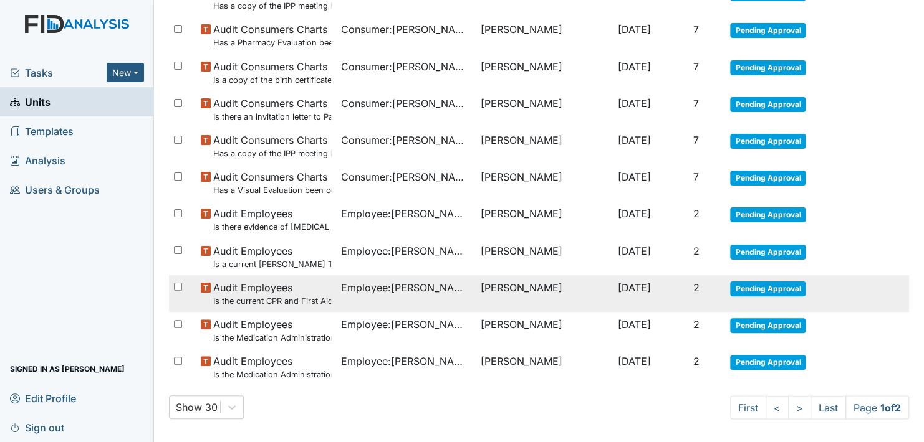
scroll to position [910, 0]
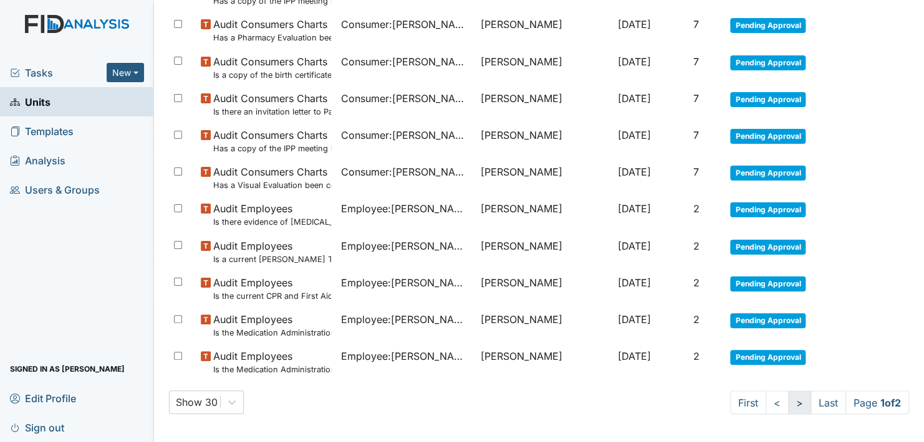
click at [788, 405] on link ">" at bounding box center [799, 403] width 23 height 24
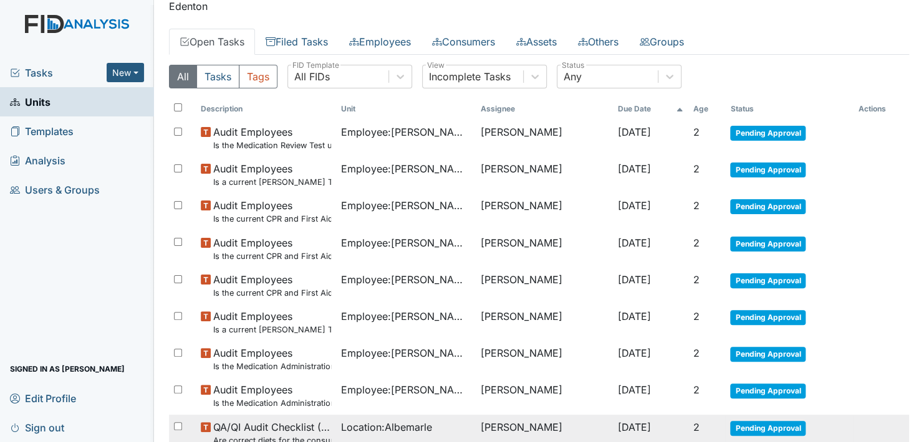
scroll to position [158, 0]
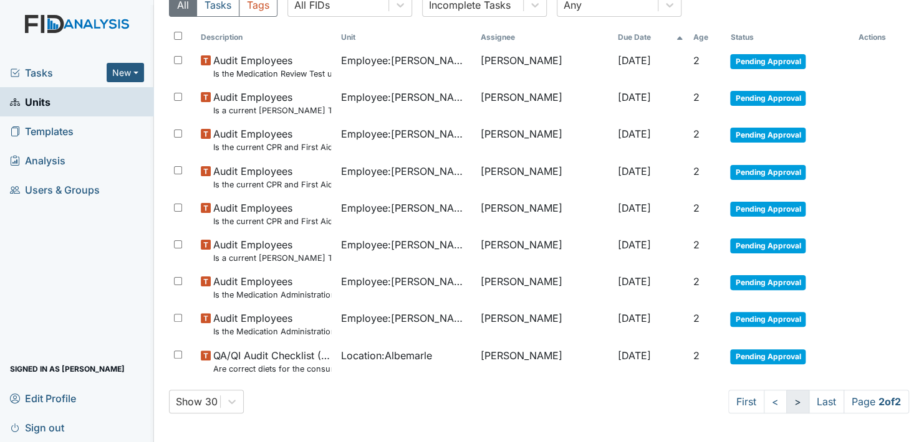
click at [786, 398] on link ">" at bounding box center [797, 402] width 23 height 24
click at [786, 401] on link ">" at bounding box center [797, 402] width 23 height 24
click at [763, 403] on link "<" at bounding box center [774, 402] width 23 height 24
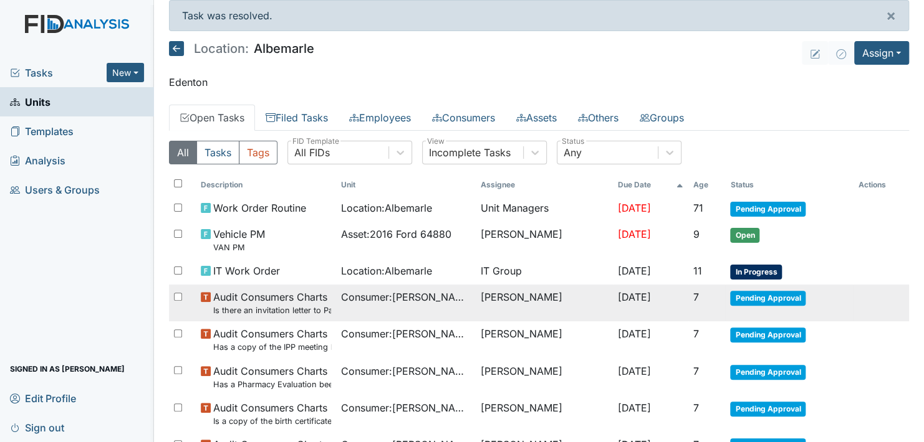
scroll to position [0, 0]
